Goal: Information Seeking & Learning: Check status

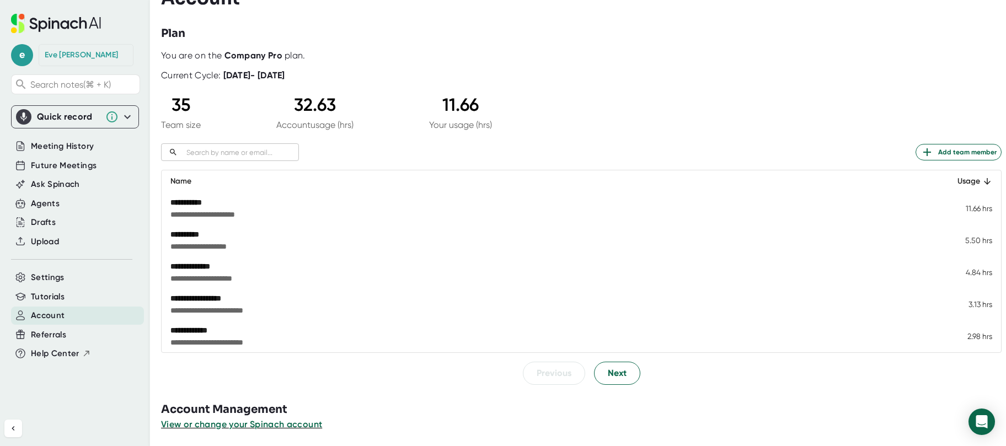
scroll to position [23, 0]
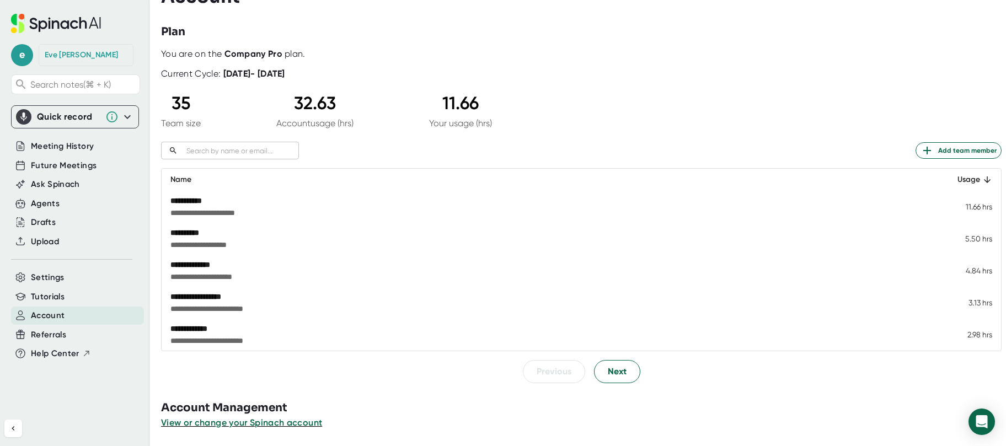
click at [133, 116] on icon at bounding box center [127, 116] width 13 height 13
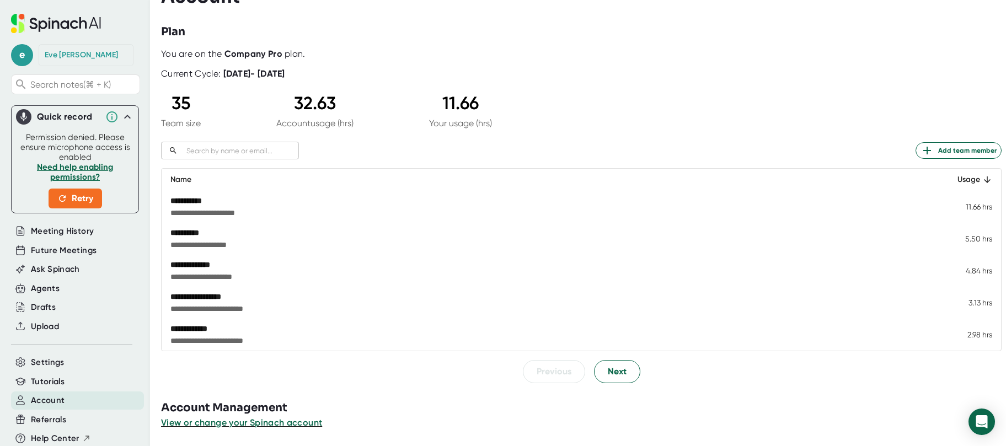
click at [124, 118] on icon at bounding box center [127, 117] width 7 height 4
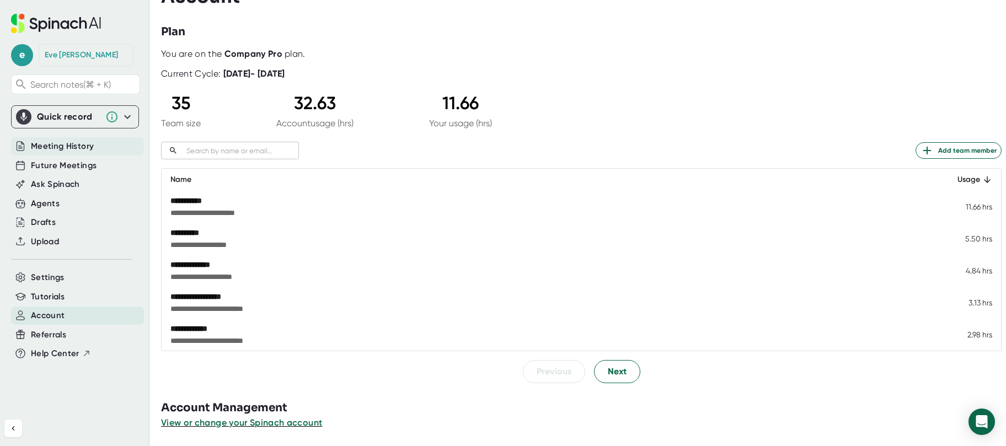
click at [102, 149] on div "Meeting History" at bounding box center [77, 146] width 133 height 18
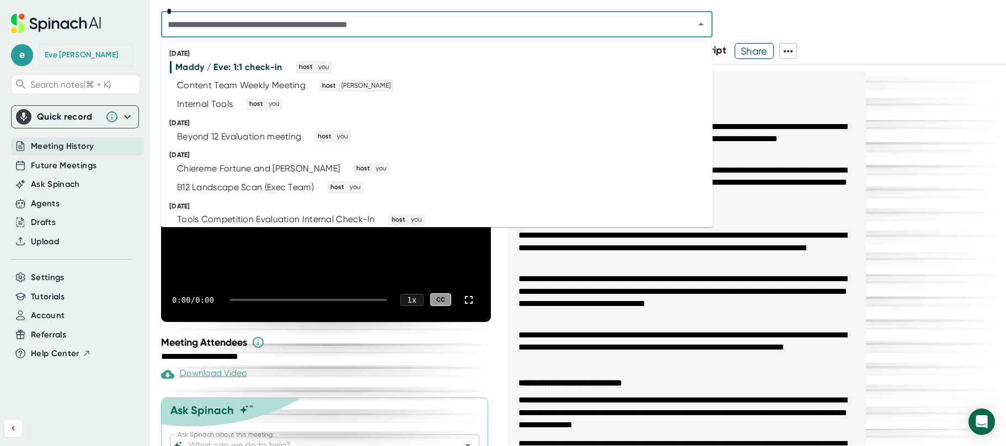
click at [405, 29] on input "text" at bounding box center [420, 24] width 513 height 15
